Goal: Task Accomplishment & Management: Use online tool/utility

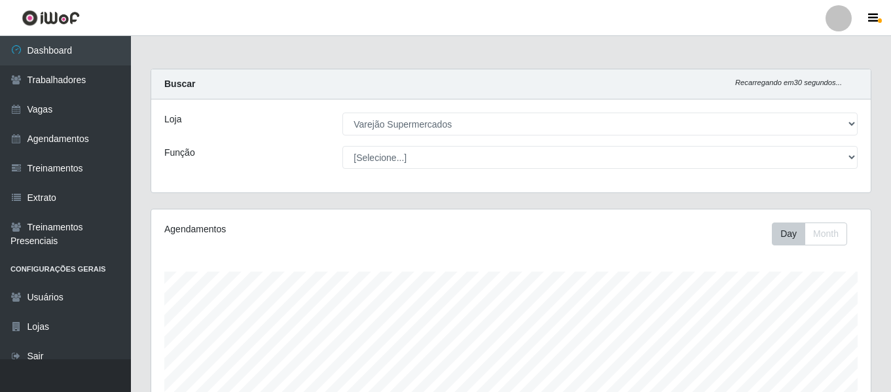
select select "237"
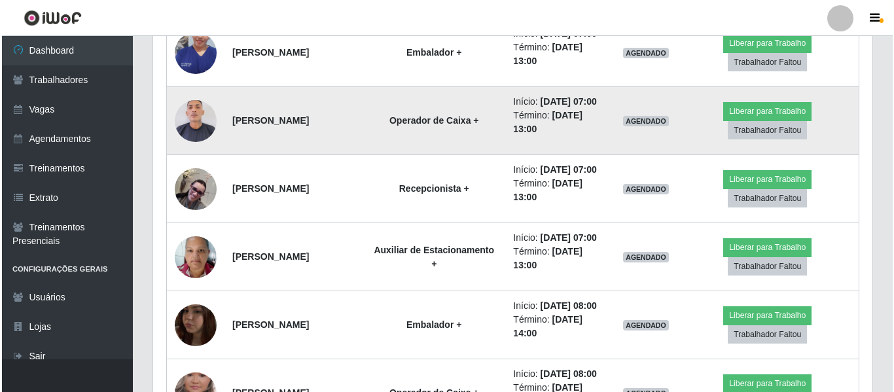
scroll to position [490, 0]
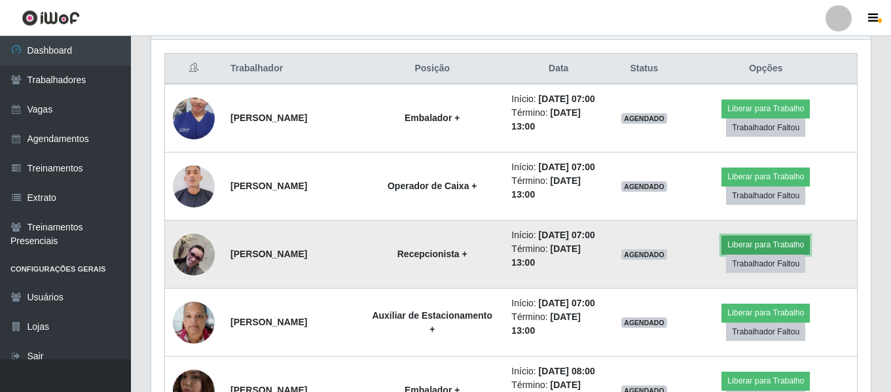
click at [782, 254] on button "Liberar para Trabalho" at bounding box center [765, 245] width 88 height 18
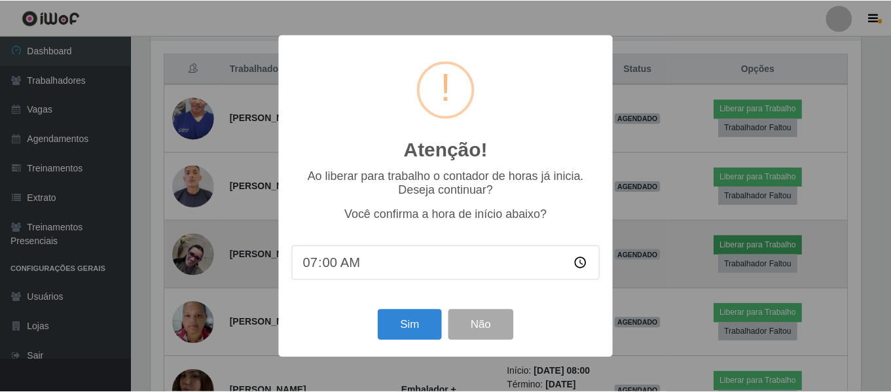
scroll to position [272, 713]
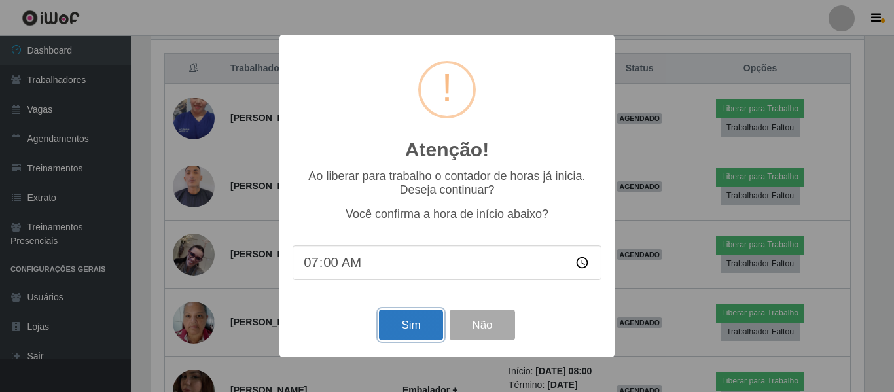
click at [419, 324] on button "Sim" at bounding box center [410, 325] width 63 height 31
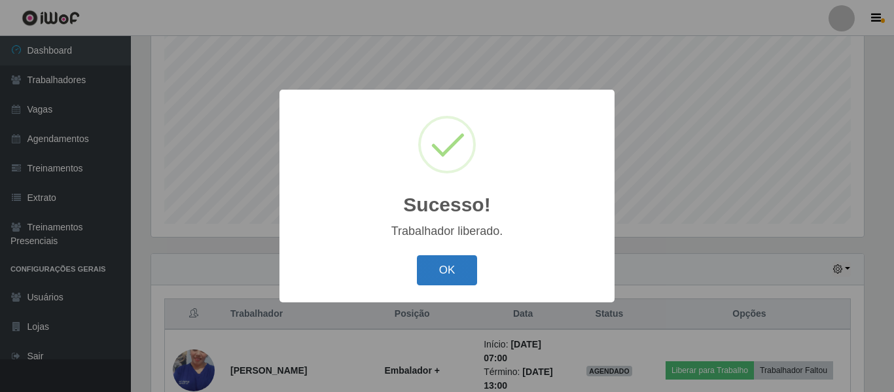
click at [446, 277] on button "OK" at bounding box center [447, 270] width 61 height 31
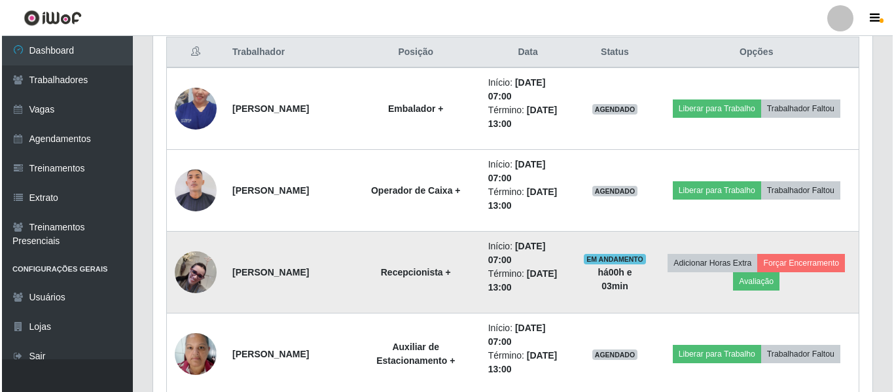
scroll to position [571, 0]
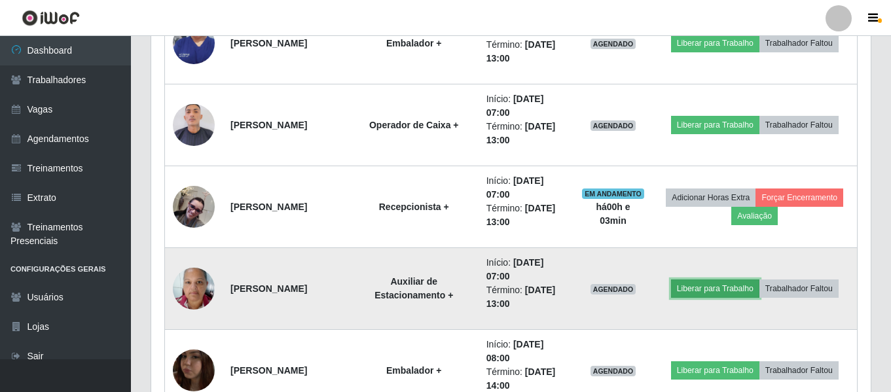
click at [719, 291] on button "Liberar para Trabalho" at bounding box center [715, 288] width 88 height 18
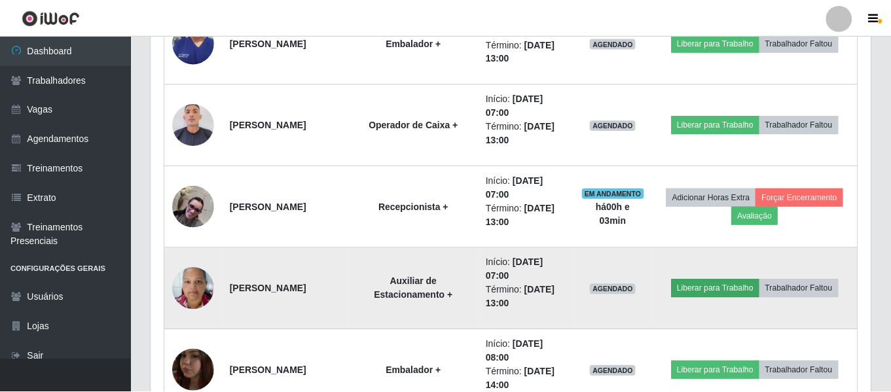
scroll to position [272, 713]
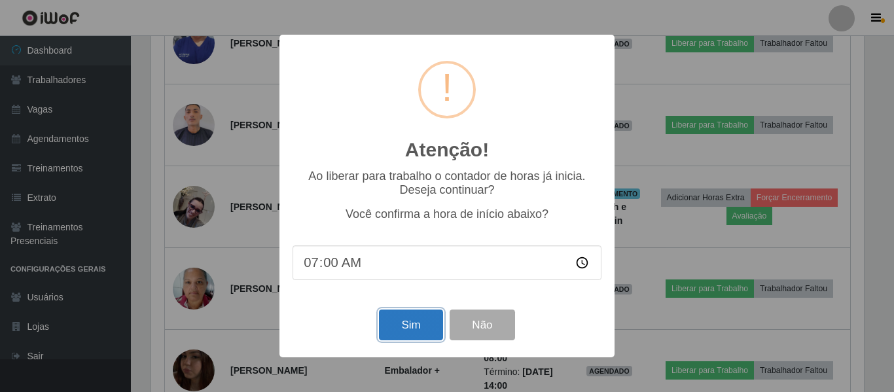
click at [417, 326] on button "Sim" at bounding box center [410, 325] width 63 height 31
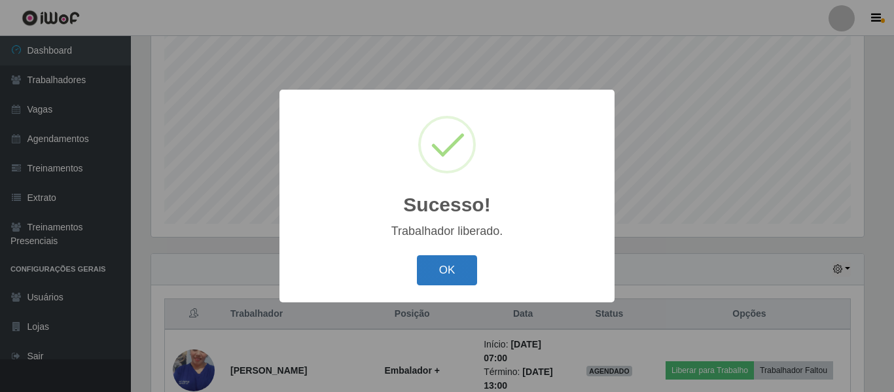
click at [465, 264] on button "OK" at bounding box center [447, 270] width 61 height 31
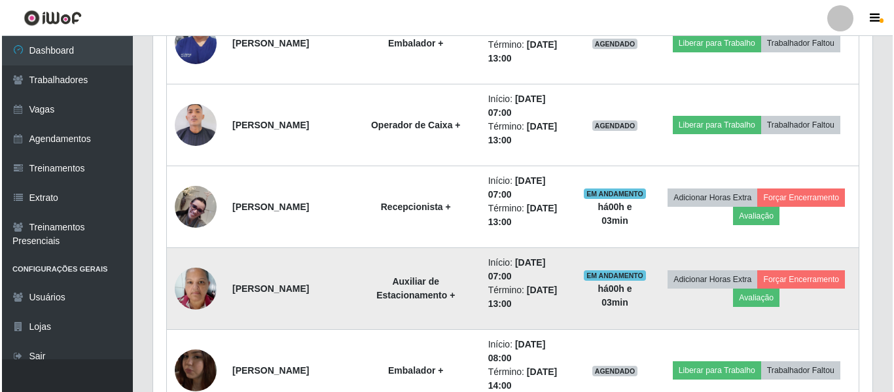
scroll to position [637, 0]
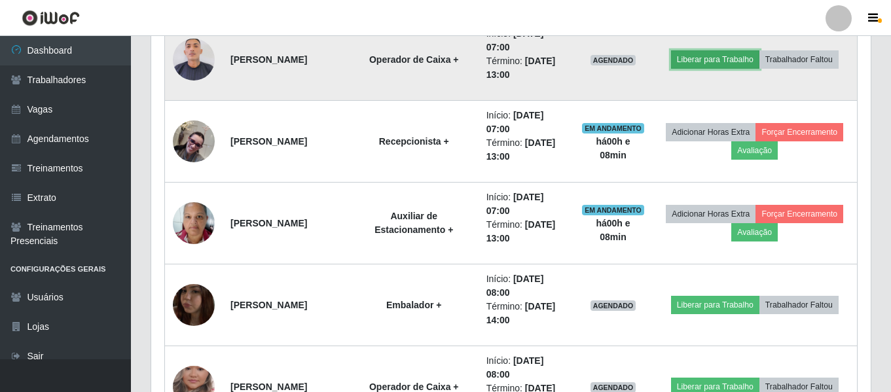
click at [702, 58] on button "Liberar para Trabalho" at bounding box center [715, 59] width 88 height 18
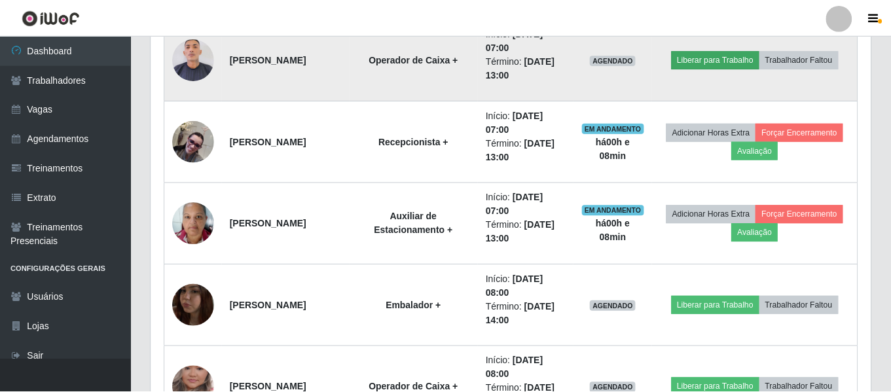
scroll to position [272, 713]
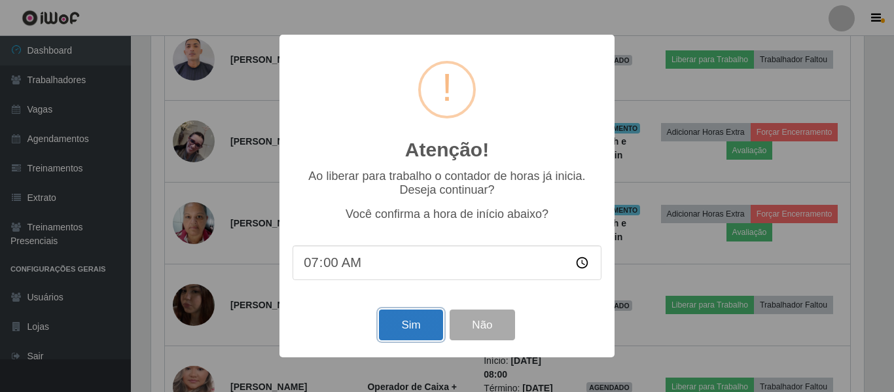
click at [418, 328] on button "Sim" at bounding box center [410, 325] width 63 height 31
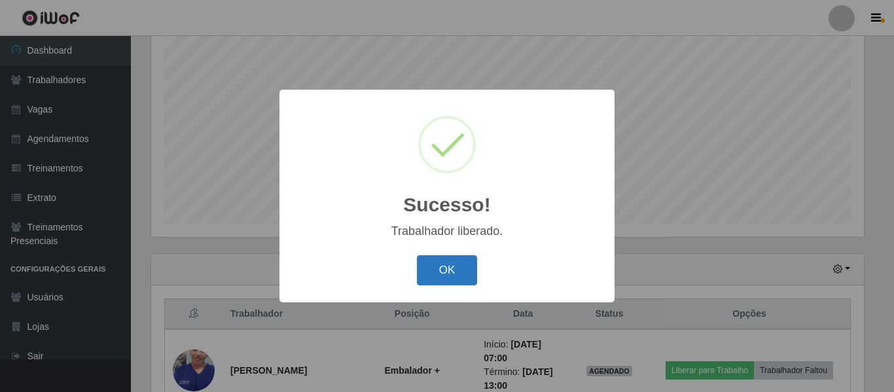
click at [444, 269] on button "OK" at bounding box center [447, 270] width 61 height 31
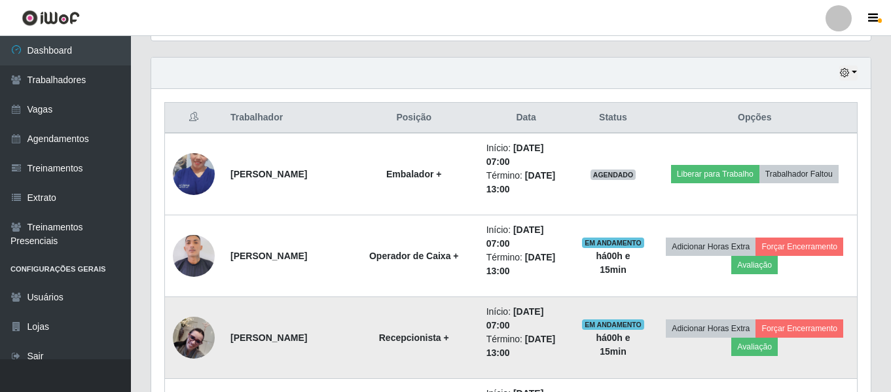
scroll to position [637, 0]
